Goal: Task Accomplishment & Management: Manage account settings

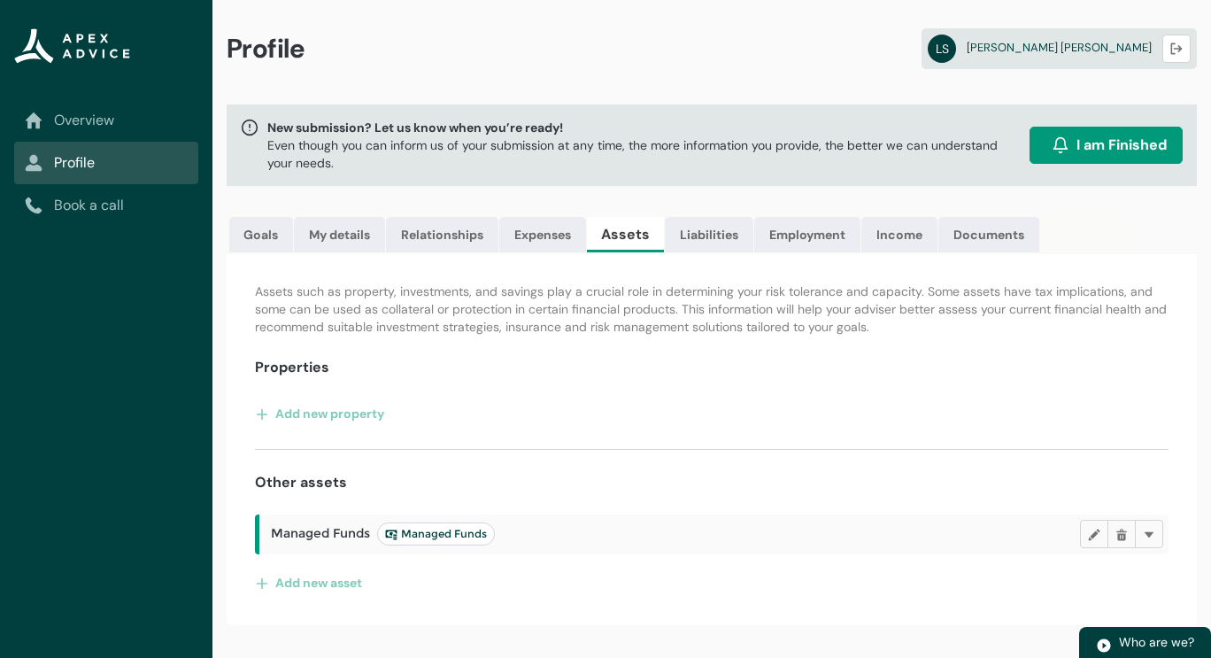
click at [575, 534] on h2 "Managed Funds Managed Funds" at bounding box center [675, 533] width 809 height 23
click at [305, 537] on span "Managed Funds Managed Funds" at bounding box center [383, 533] width 224 height 23
click at [430, 529] on span "Managed Funds" at bounding box center [436, 534] width 102 height 14
click at [311, 530] on span "Managed Funds Managed Funds" at bounding box center [383, 533] width 224 height 23
click at [1098, 528] on lightning-primitive-icon "button" at bounding box center [1094, 534] width 12 height 13
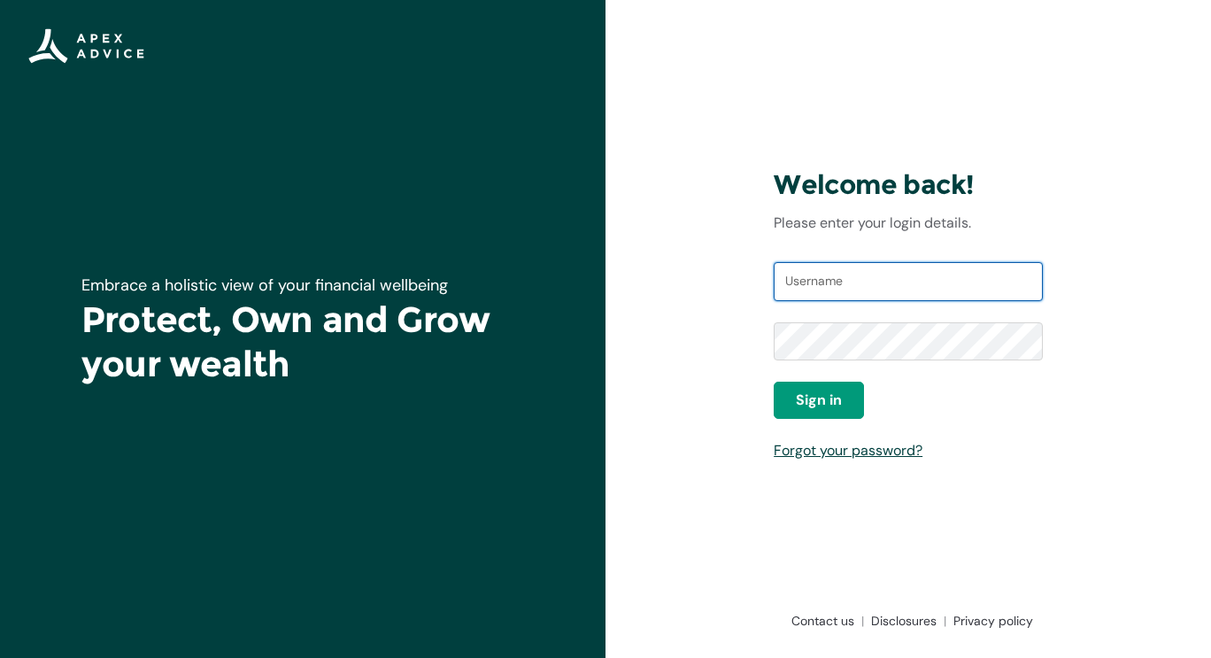
click at [826, 272] on input "Username" at bounding box center [908, 281] width 269 height 39
click at [698, 313] on div "Welcome back! Please enter your login details. Username Password Sign in Forgot…" at bounding box center [909, 329] width 606 height 658
click at [810, 288] on input "Username" at bounding box center [908, 281] width 269 height 39
type input "16lstewart@gmail.com"
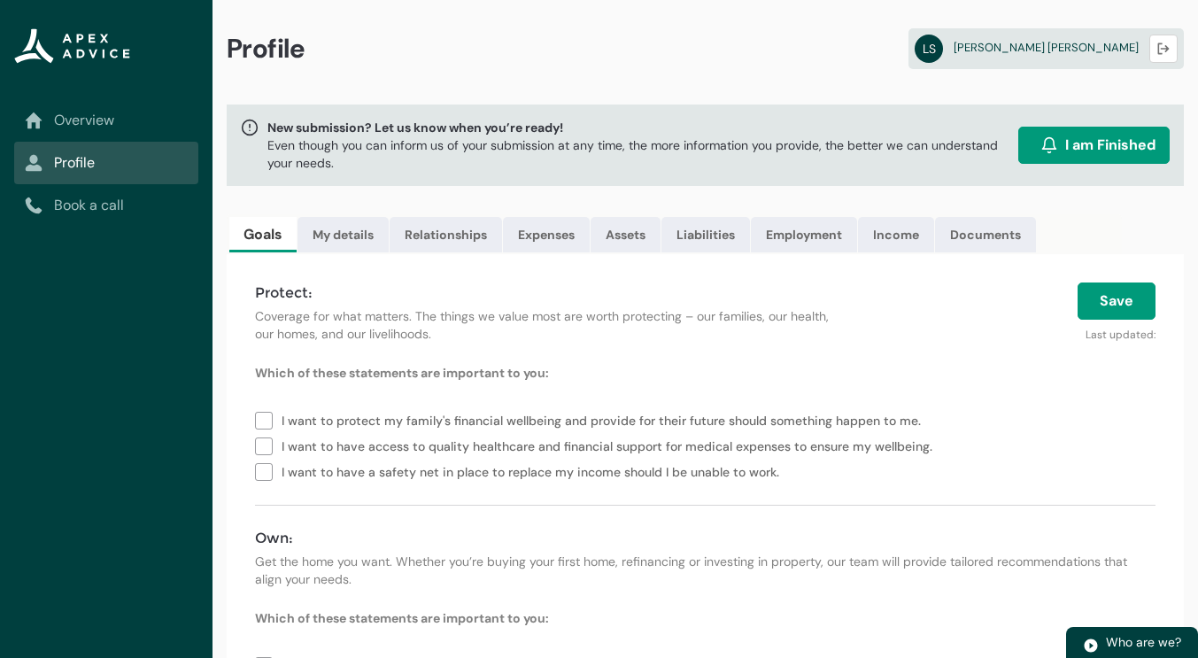
click at [521, 316] on p "Coverage for what matters. The things we value most are worth protecting – our …" at bounding box center [551, 324] width 593 height 35
click at [691, 267] on div "Protect: Coverage for what matters. The things we value most are worth protecti…" at bounding box center [705, 641] width 957 height 775
click at [607, 313] on p "Coverage for what matters. The things we value most are worth protecting – our …" at bounding box center [551, 324] width 593 height 35
click at [978, 235] on link "Documents" at bounding box center [985, 234] width 101 height 35
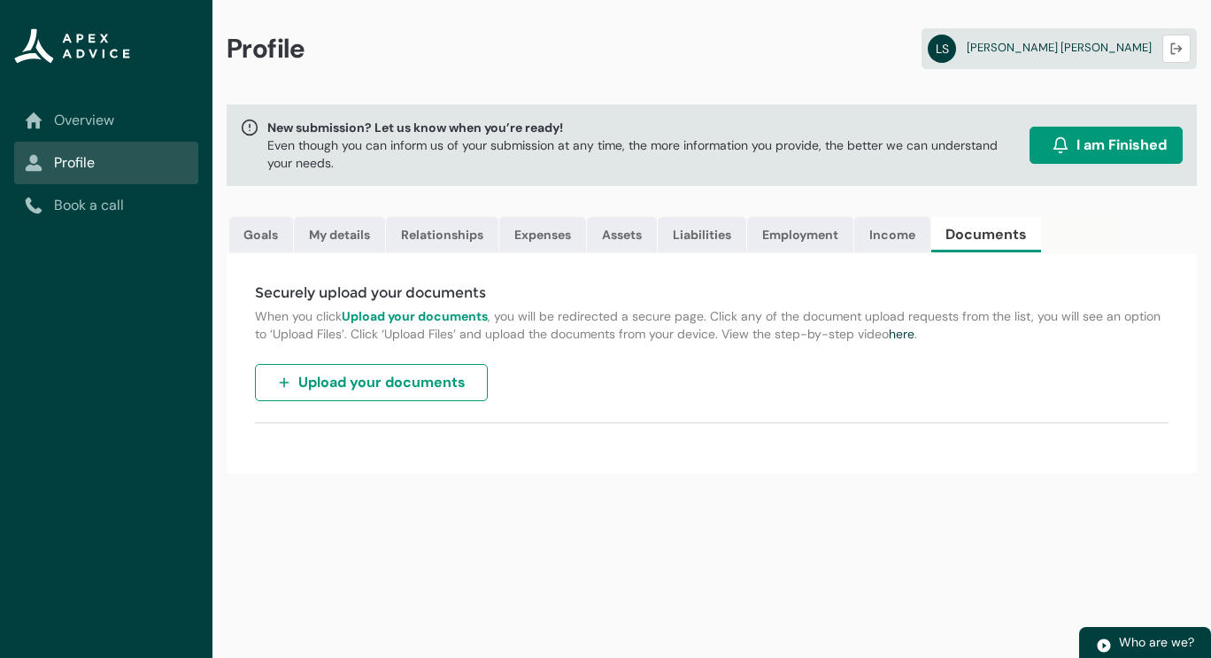
click at [423, 388] on span "Upload your documents" at bounding box center [381, 382] width 167 height 21
